Goal: Task Accomplishment & Management: Manage account settings

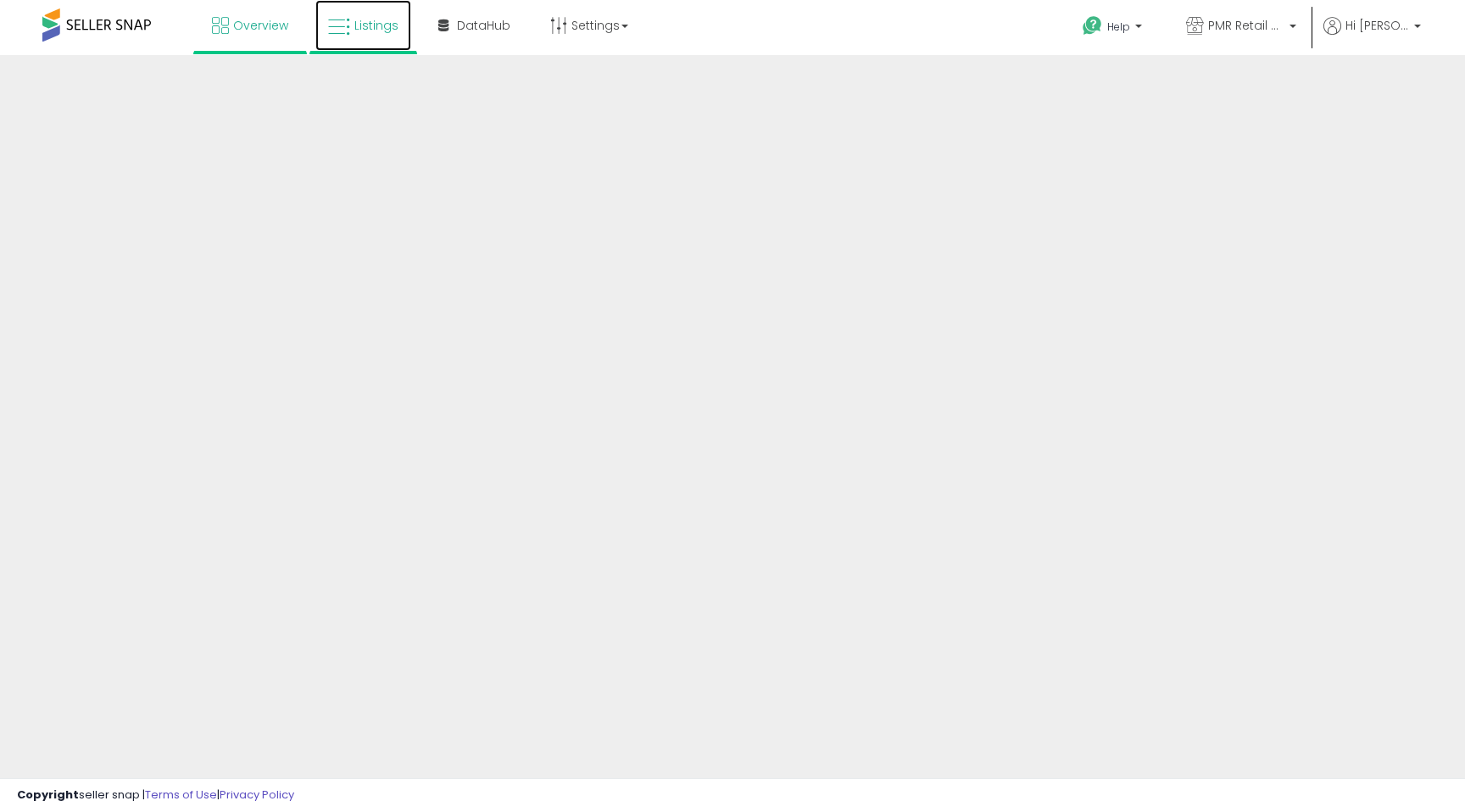
click at [360, 34] on link "Listings" at bounding box center [363, 25] width 96 height 51
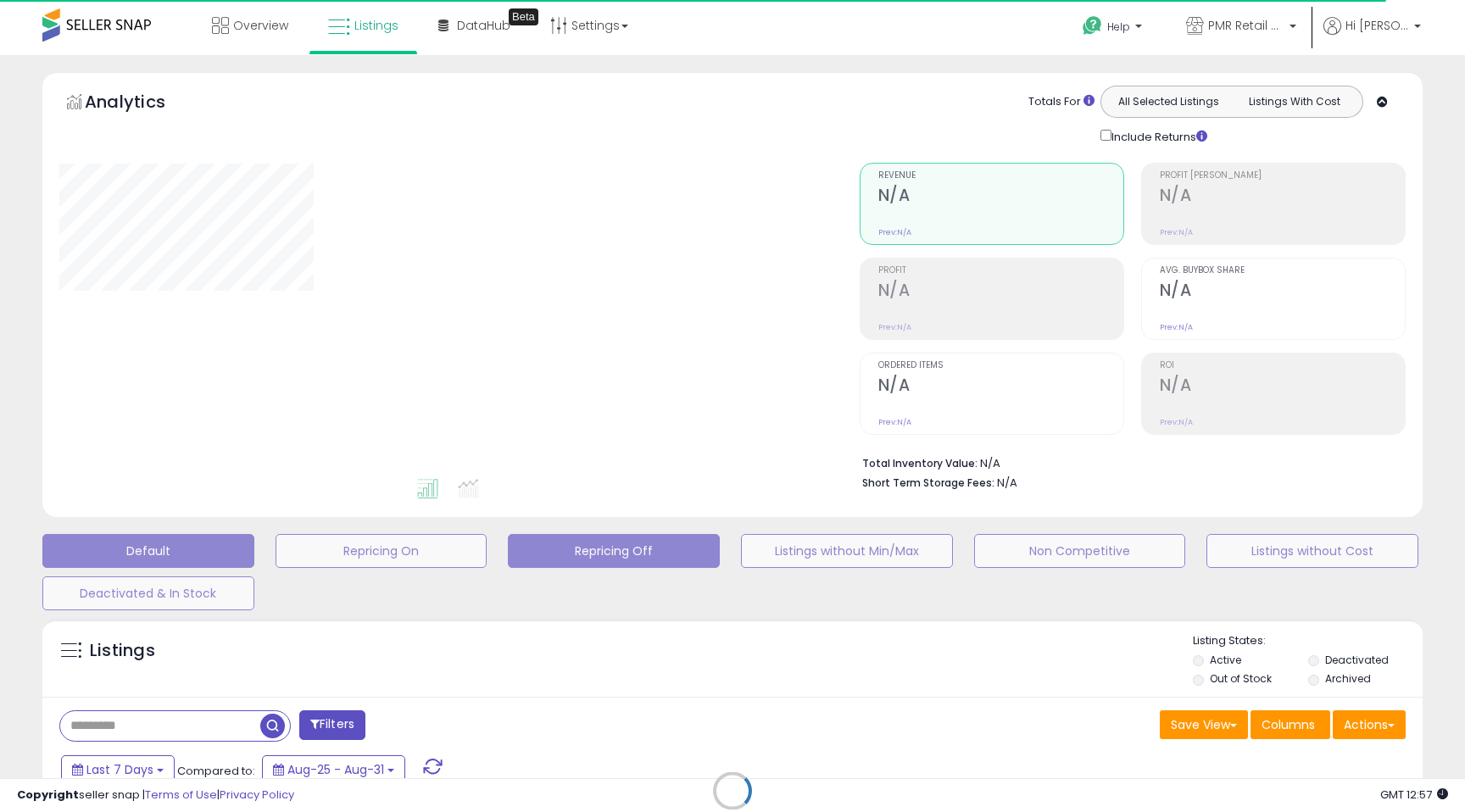
click at [633, 542] on button "Repricing Off" at bounding box center [613, 551] width 211 height 34
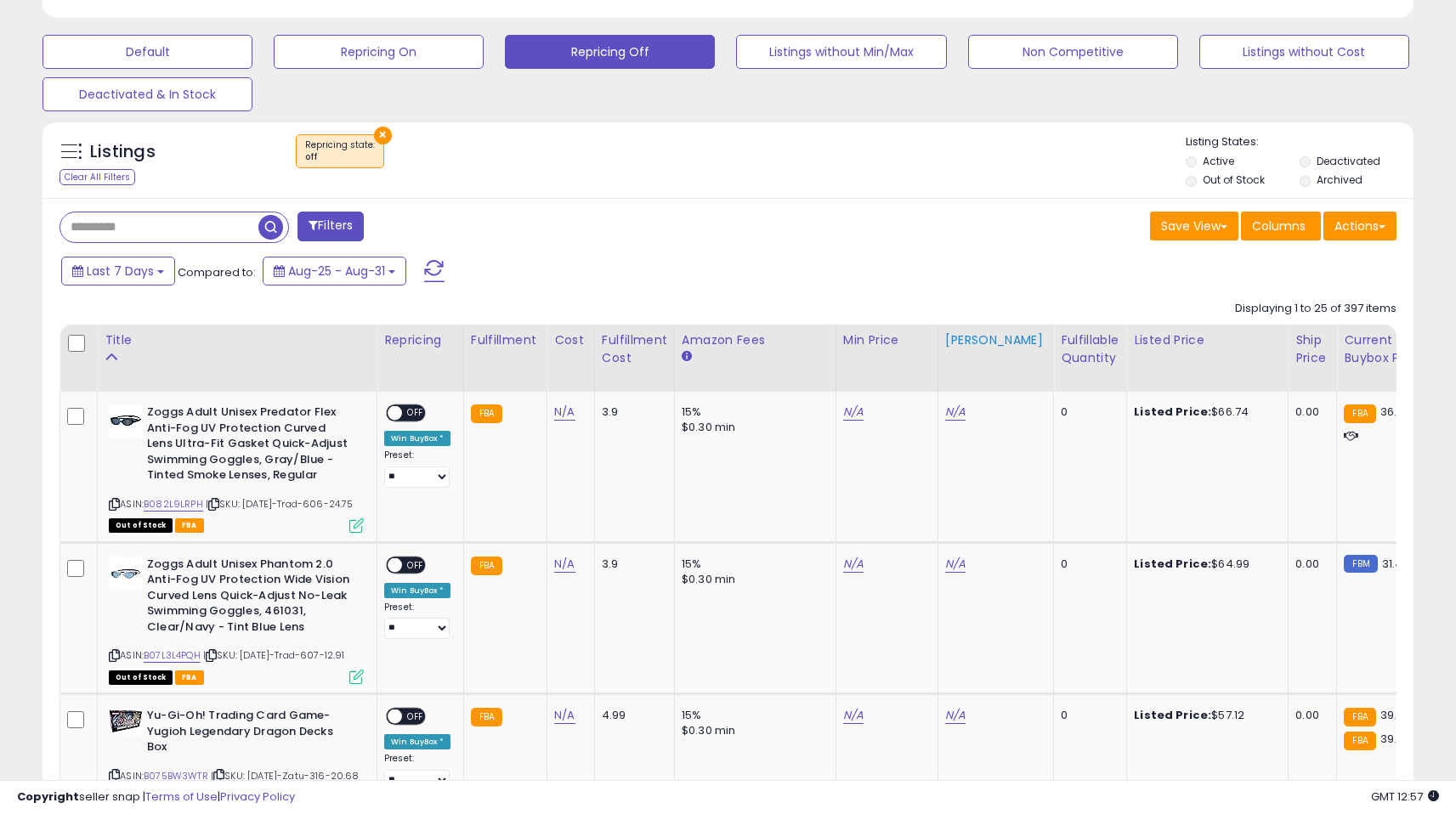
scroll to position [349, 795]
click at [1064, 354] on div "Fulfillable Quantity" at bounding box center [1090, 349] width 59 height 36
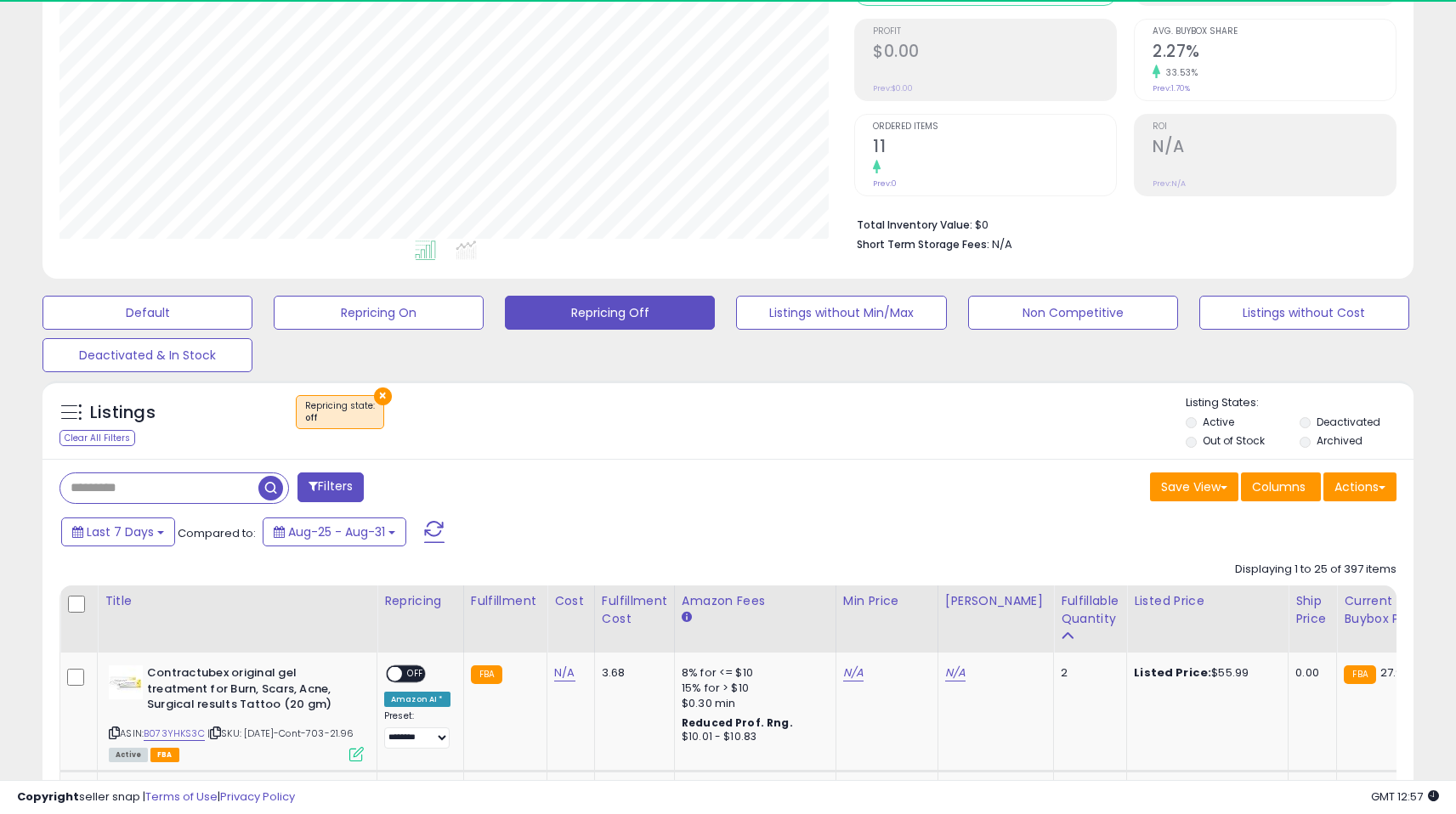
scroll to position [500, 0]
